Goal: Information Seeking & Learning: Learn about a topic

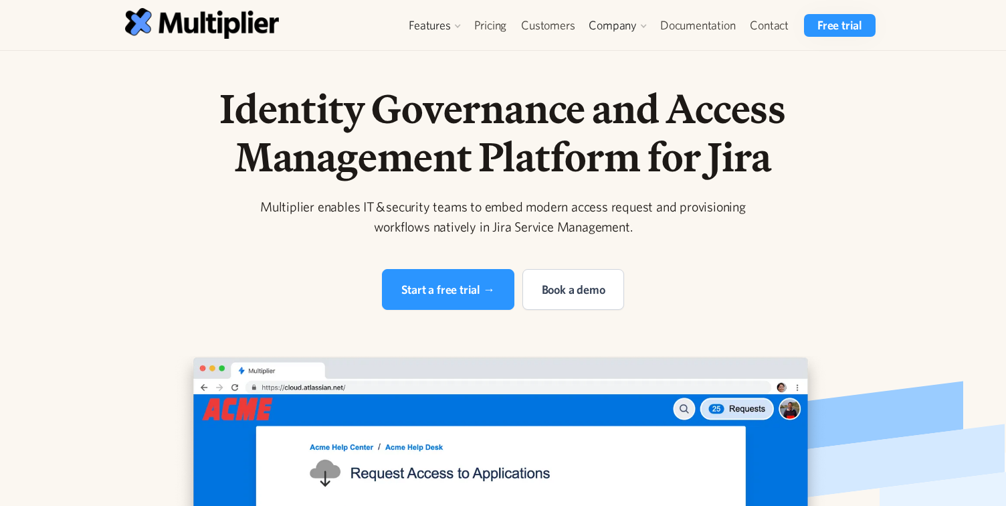
click at [529, 112] on h1 "Identity Governance and Access Management Platform for Jira" at bounding box center [503, 132] width 685 height 96
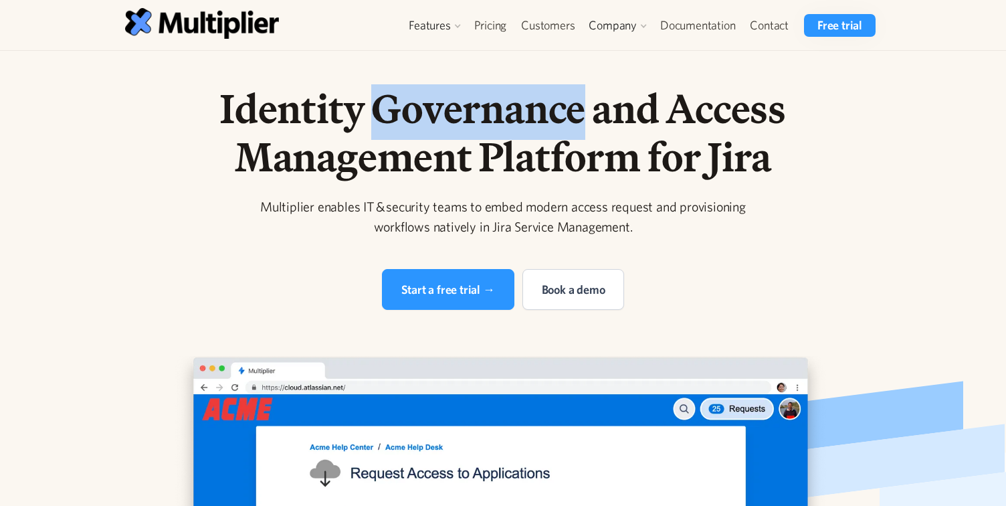
click at [529, 112] on h1 "Identity Governance and Access Management Platform for Jira" at bounding box center [503, 132] width 685 height 96
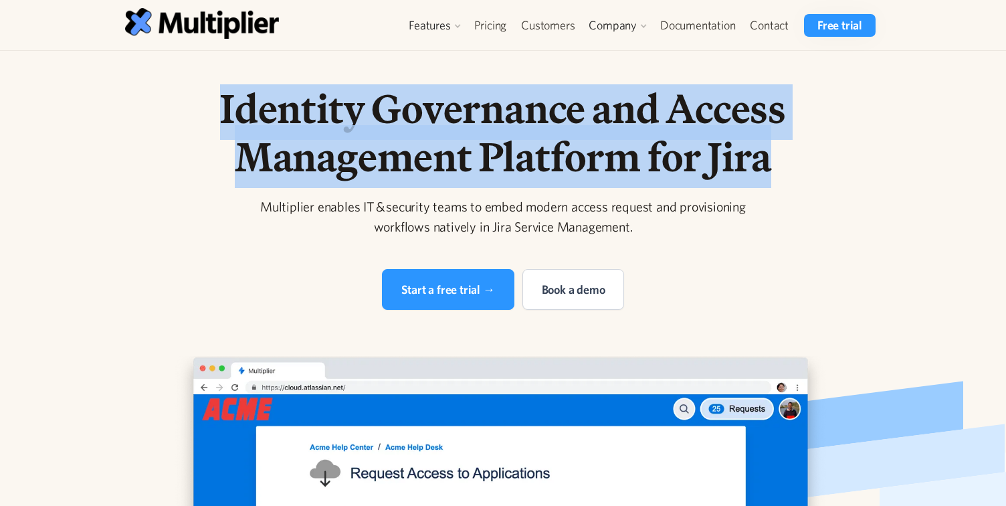
click at [529, 112] on h1 "Identity Governance and Access Management Platform for Jira" at bounding box center [503, 132] width 685 height 96
click at [528, 128] on h1 "Identity Governance and Access Management Platform for Jira" at bounding box center [503, 132] width 685 height 96
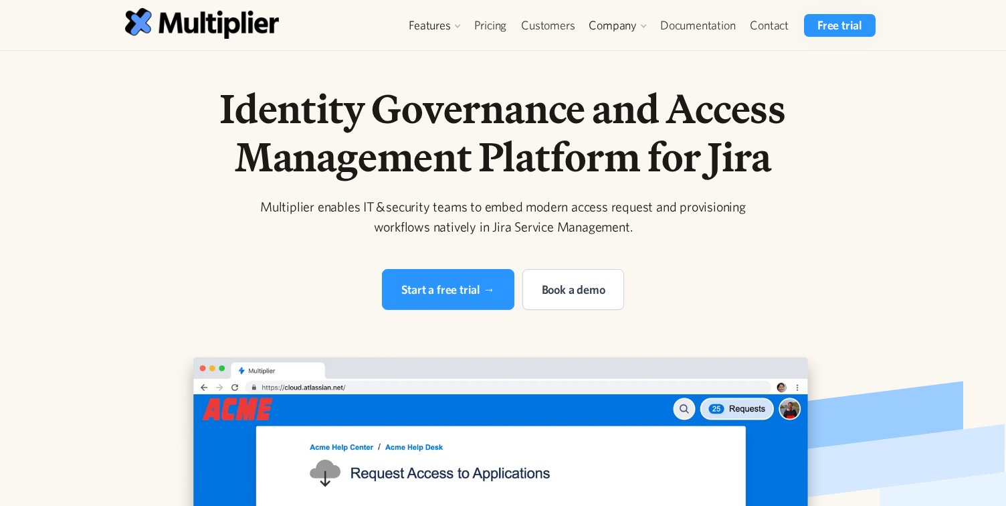
click at [476, 159] on h1 "Identity Governance and Access Management Platform for Jira" at bounding box center [503, 132] width 685 height 96
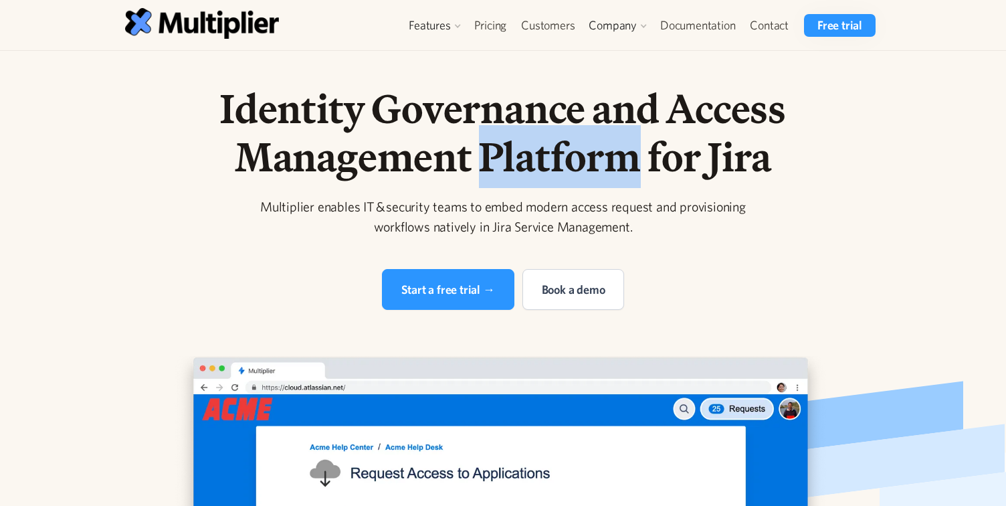
click at [476, 159] on h1 "Identity Governance and Access Management Platform for Jira" at bounding box center [503, 132] width 685 height 96
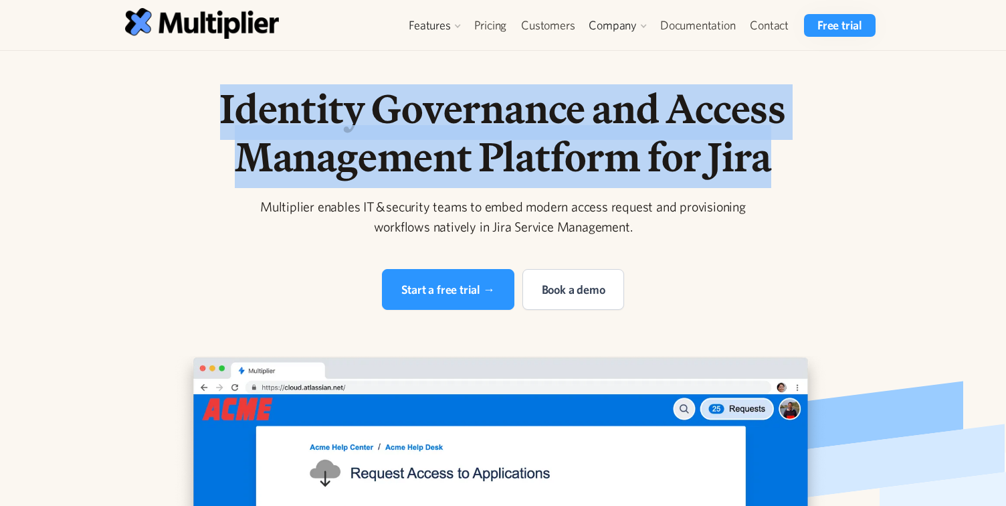
click at [476, 159] on h1 "Identity Governance and Access Management Platform for Jira" at bounding box center [503, 132] width 685 height 96
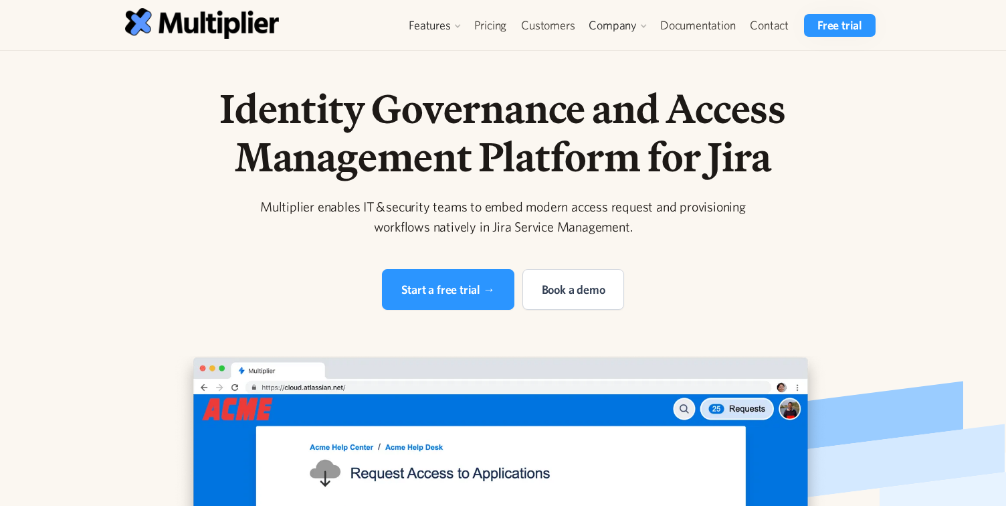
click at [492, 164] on h1 "Identity Governance and Access Management Platform for Jira" at bounding box center [503, 132] width 685 height 96
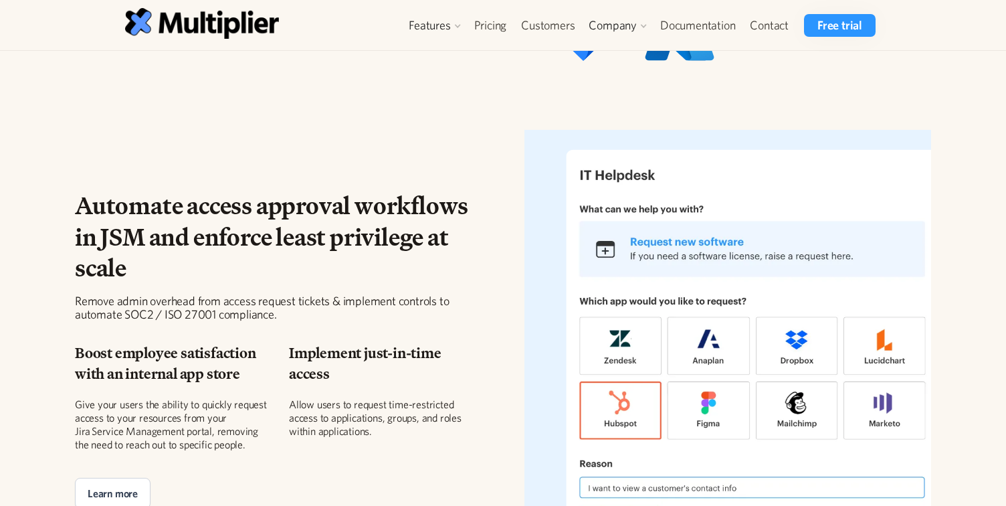
scroll to position [1478, 0]
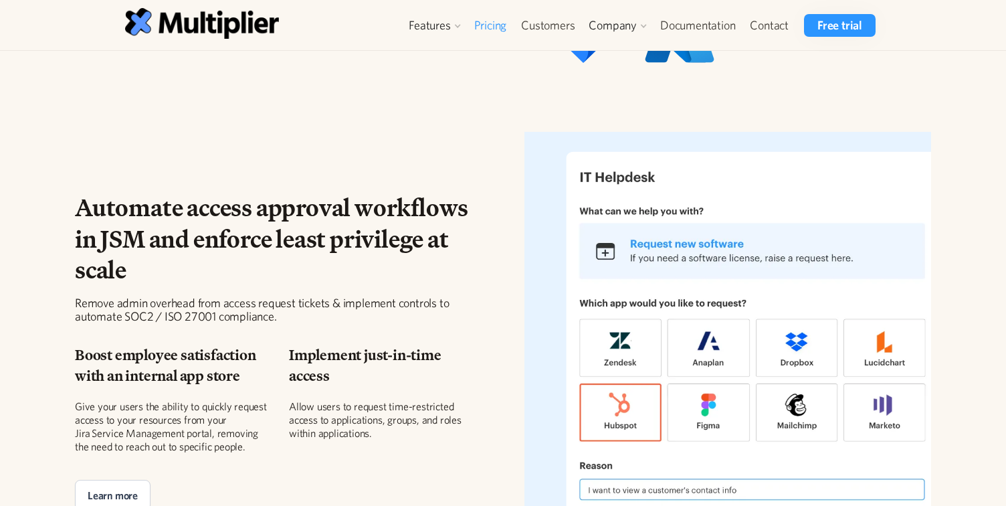
click at [489, 21] on link "Pricing" at bounding box center [490, 25] width 47 height 23
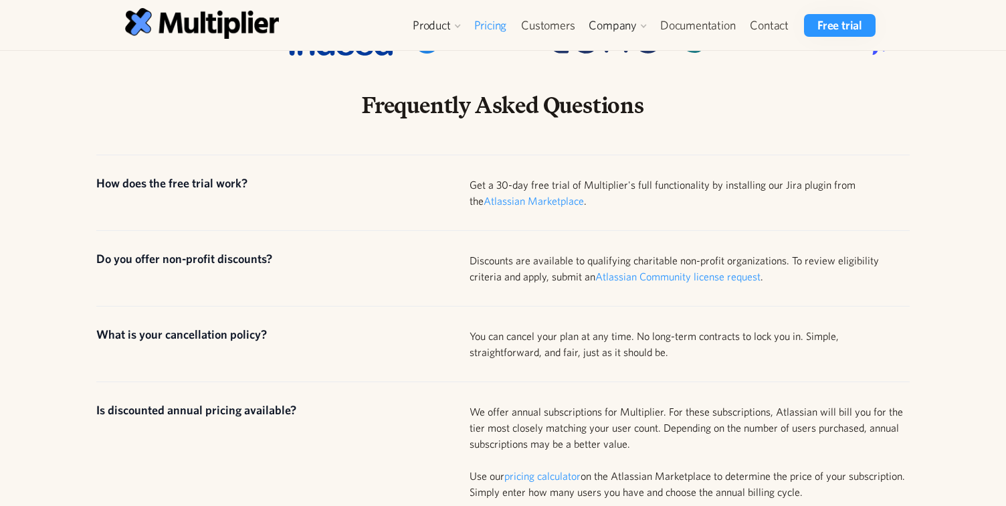
scroll to position [676, 0]
